Goal: Information Seeking & Learning: Learn about a topic

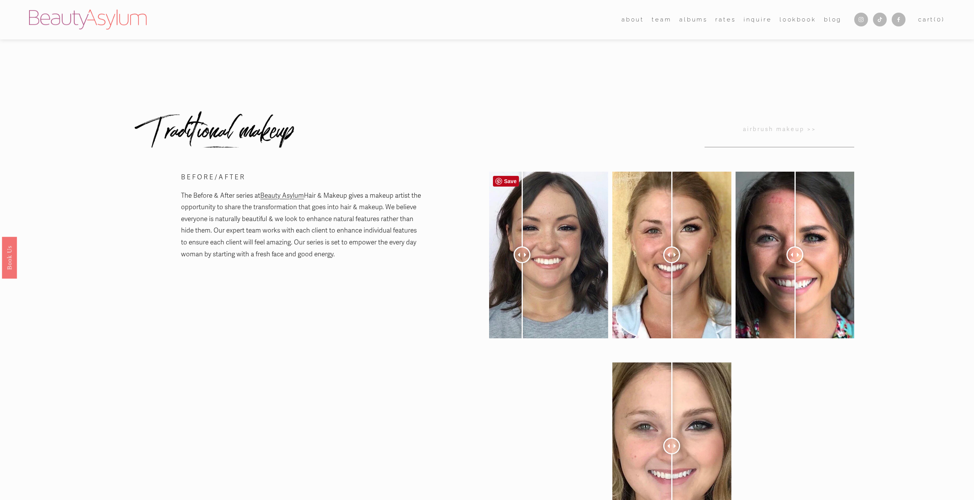
drag, startPoint x: 545, startPoint y: 257, endPoint x: 522, endPoint y: 243, distance: 26.7
click at [522, 246] on div at bounding box center [522, 254] width 17 height 17
drag, startPoint x: 667, startPoint y: 252, endPoint x: 641, endPoint y: 262, distance: 28.1
click at [641, 262] on div at bounding box center [641, 254] width 17 height 17
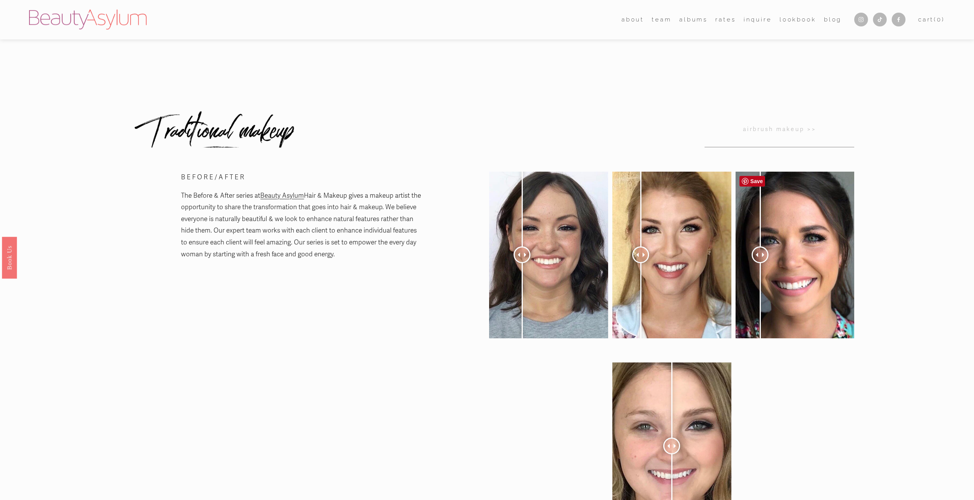
drag, startPoint x: 798, startPoint y: 256, endPoint x: 760, endPoint y: 263, distance: 37.7
click at [760, 263] on div at bounding box center [760, 254] width 17 height 17
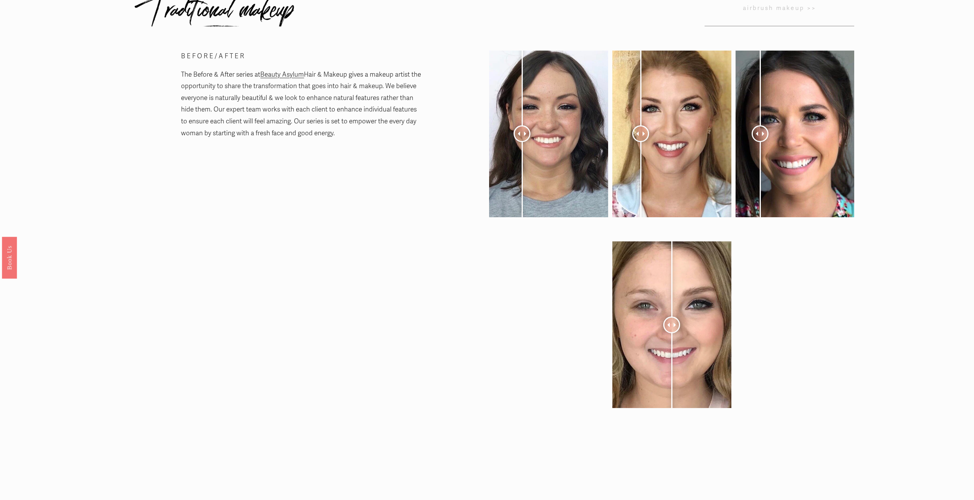
scroll to position [191, 0]
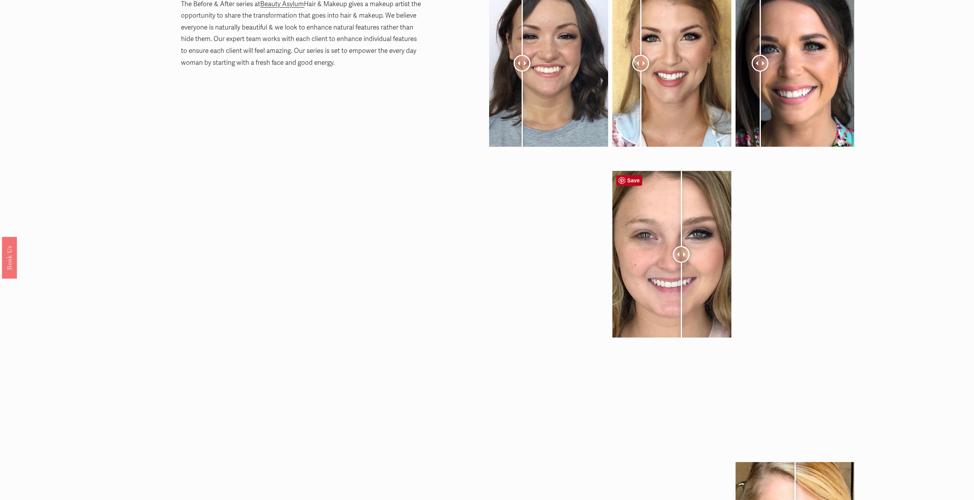
drag, startPoint x: 660, startPoint y: 260, endPoint x: 689, endPoint y: 264, distance: 28.6
click at [689, 263] on div at bounding box center [681, 254] width 17 height 17
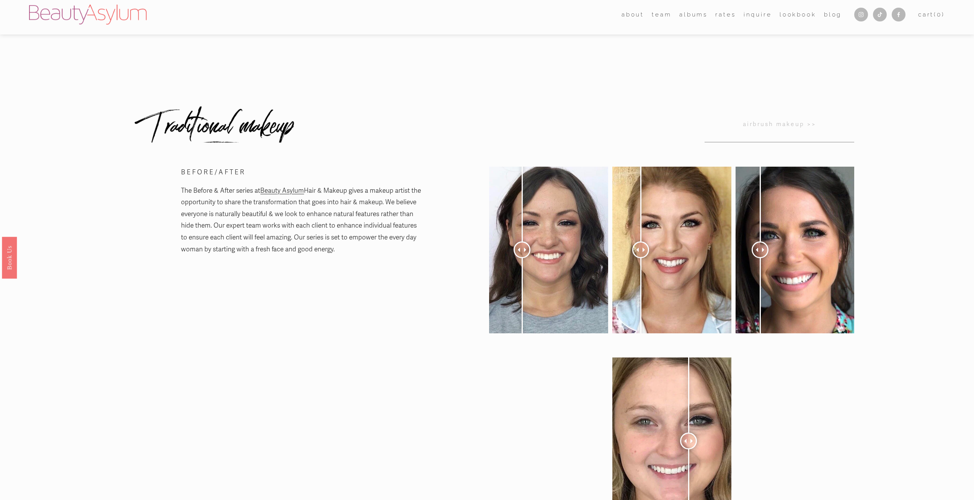
scroll to position [0, 0]
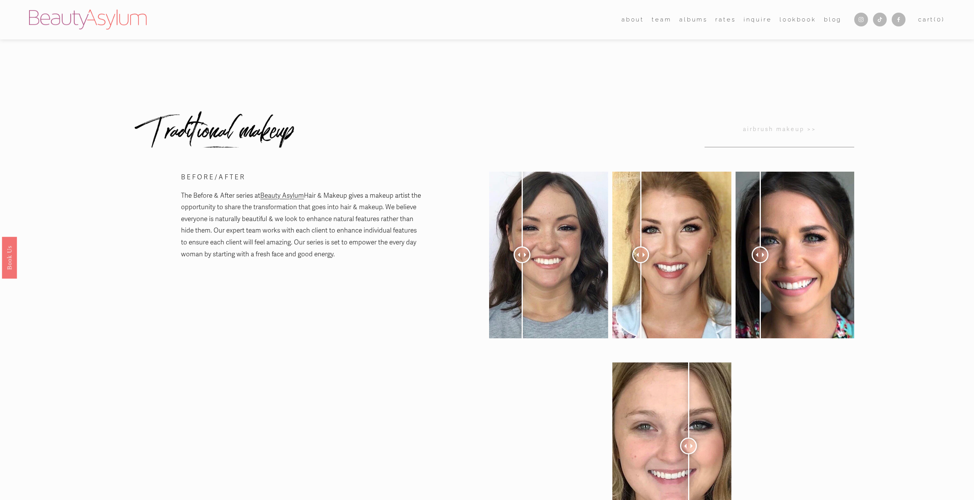
drag, startPoint x: 915, startPoint y: 256, endPoint x: 920, endPoint y: 279, distance: 23.4
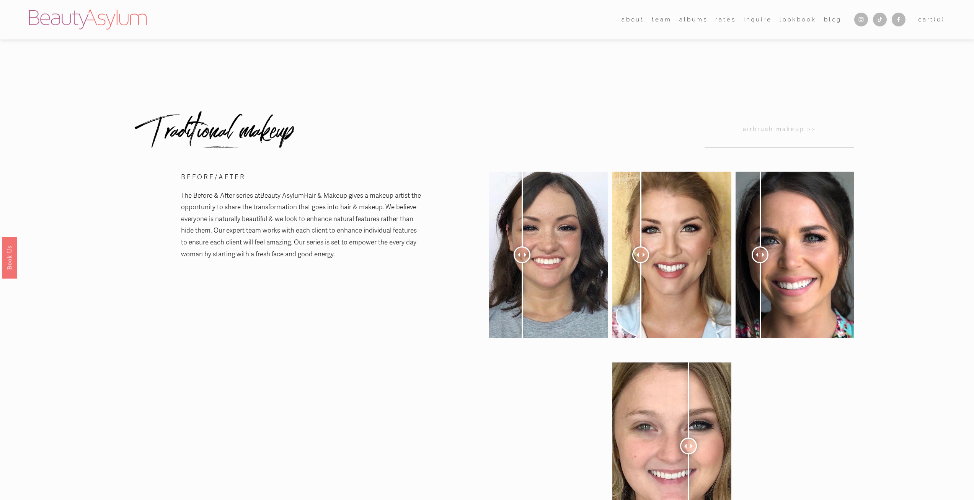
drag, startPoint x: 919, startPoint y: 276, endPoint x: 929, endPoint y: 308, distance: 33.9
